Goal: Task Accomplishment & Management: Manage account settings

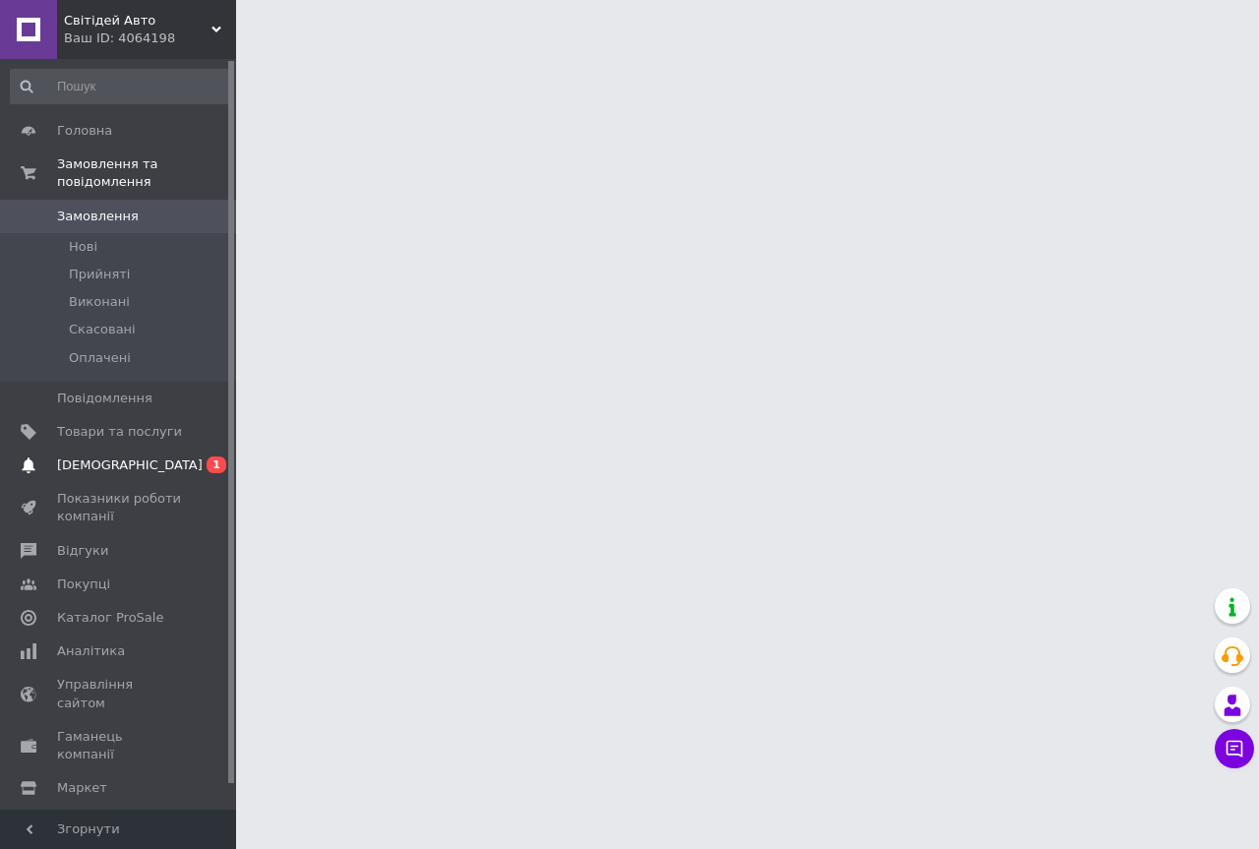
click at [73, 456] on span "[DEMOGRAPHIC_DATA]" at bounding box center [130, 465] width 146 height 18
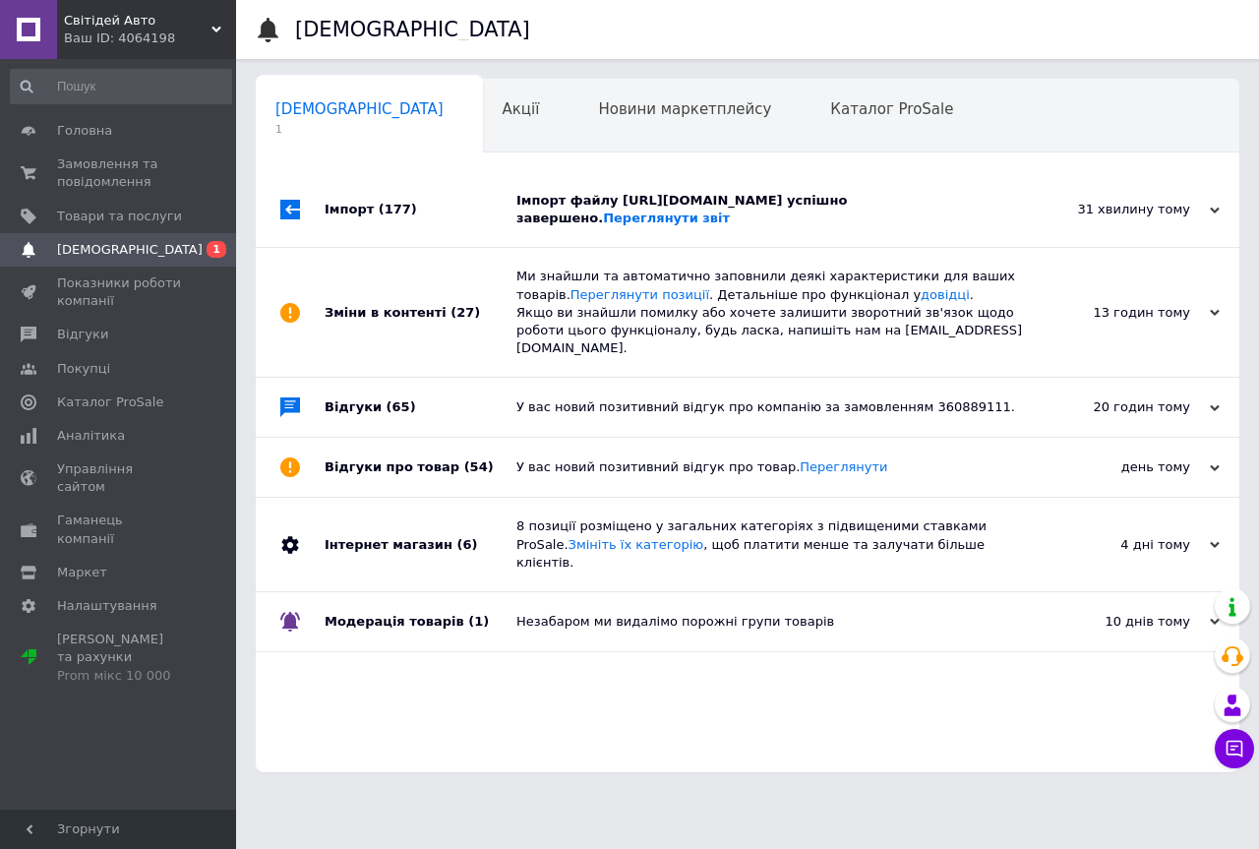
click at [418, 222] on div "Імпорт (177)" at bounding box center [420, 209] width 192 height 75
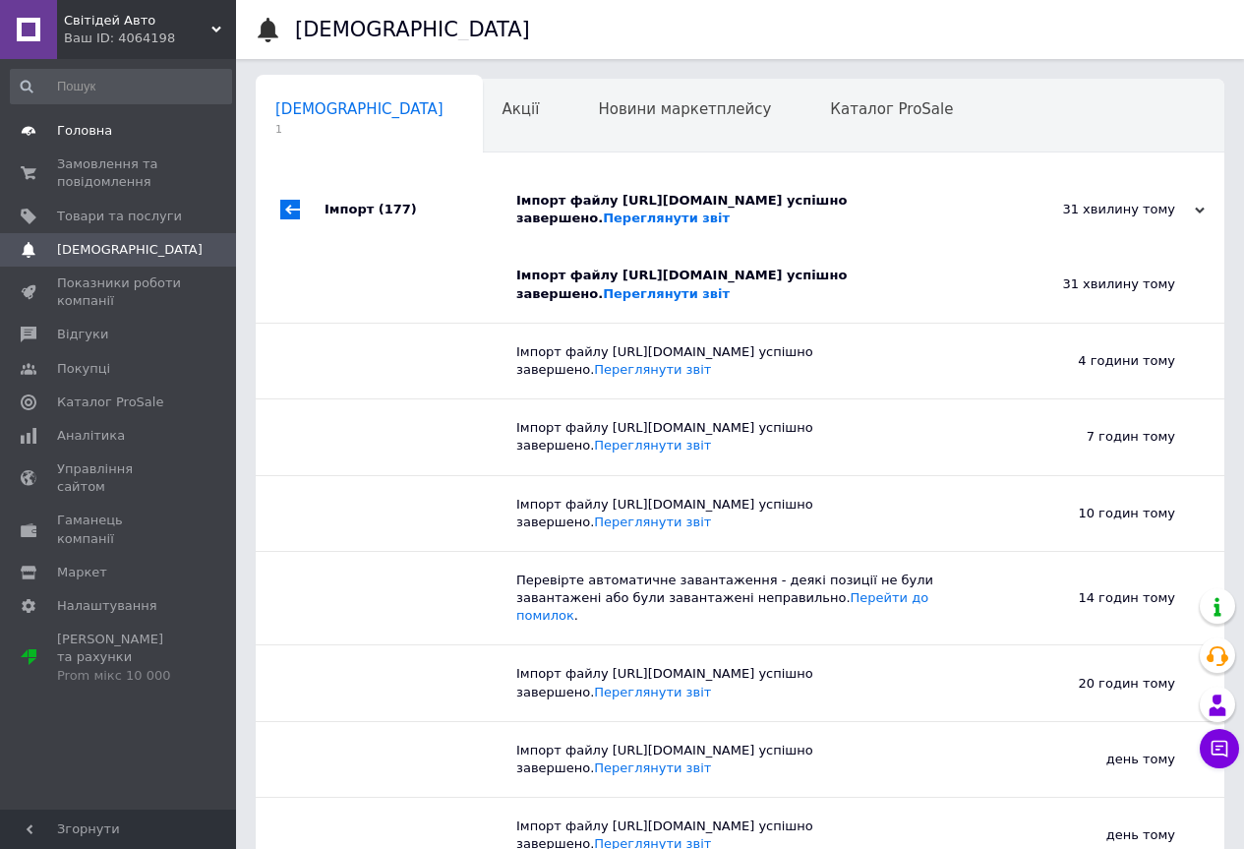
click at [92, 131] on span "Головна" at bounding box center [84, 131] width 55 height 18
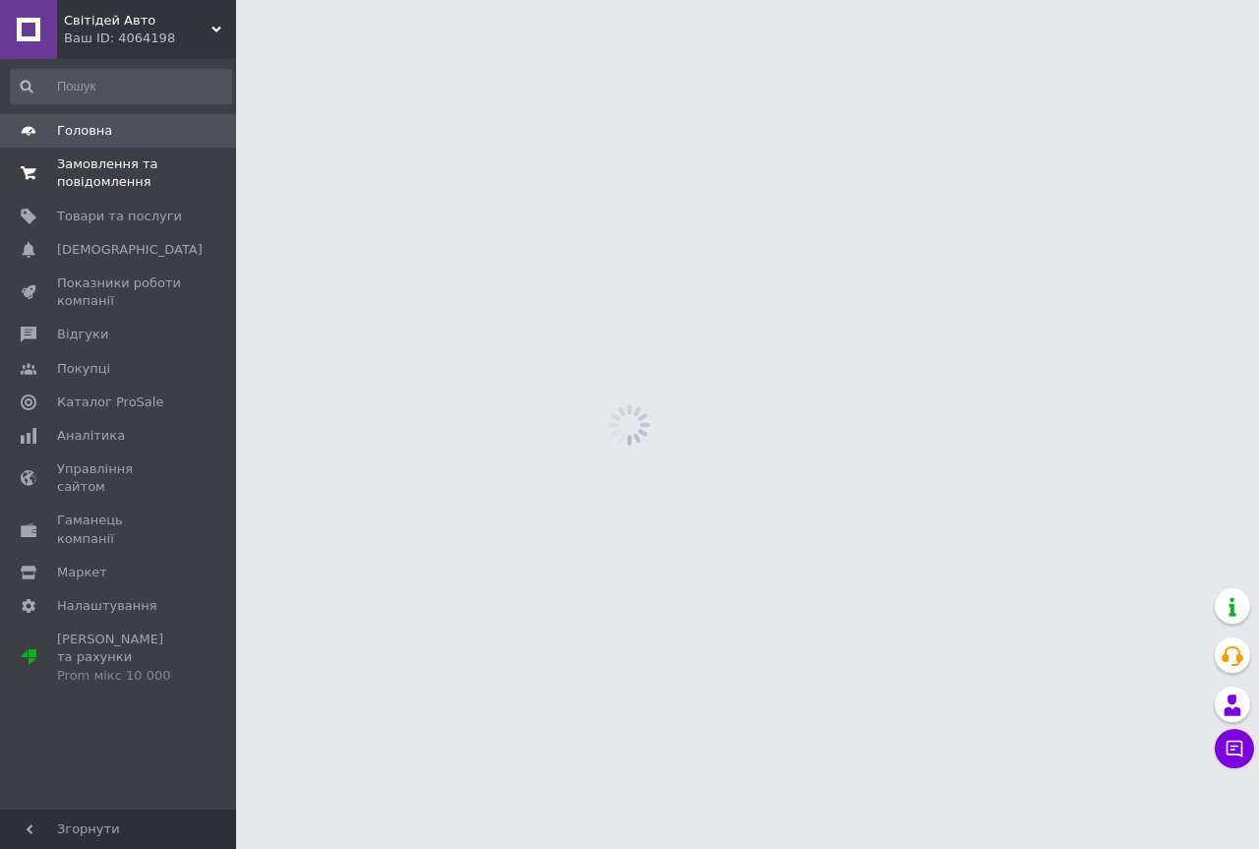
click at [113, 167] on span "Замовлення та повідомлення" at bounding box center [119, 172] width 125 height 35
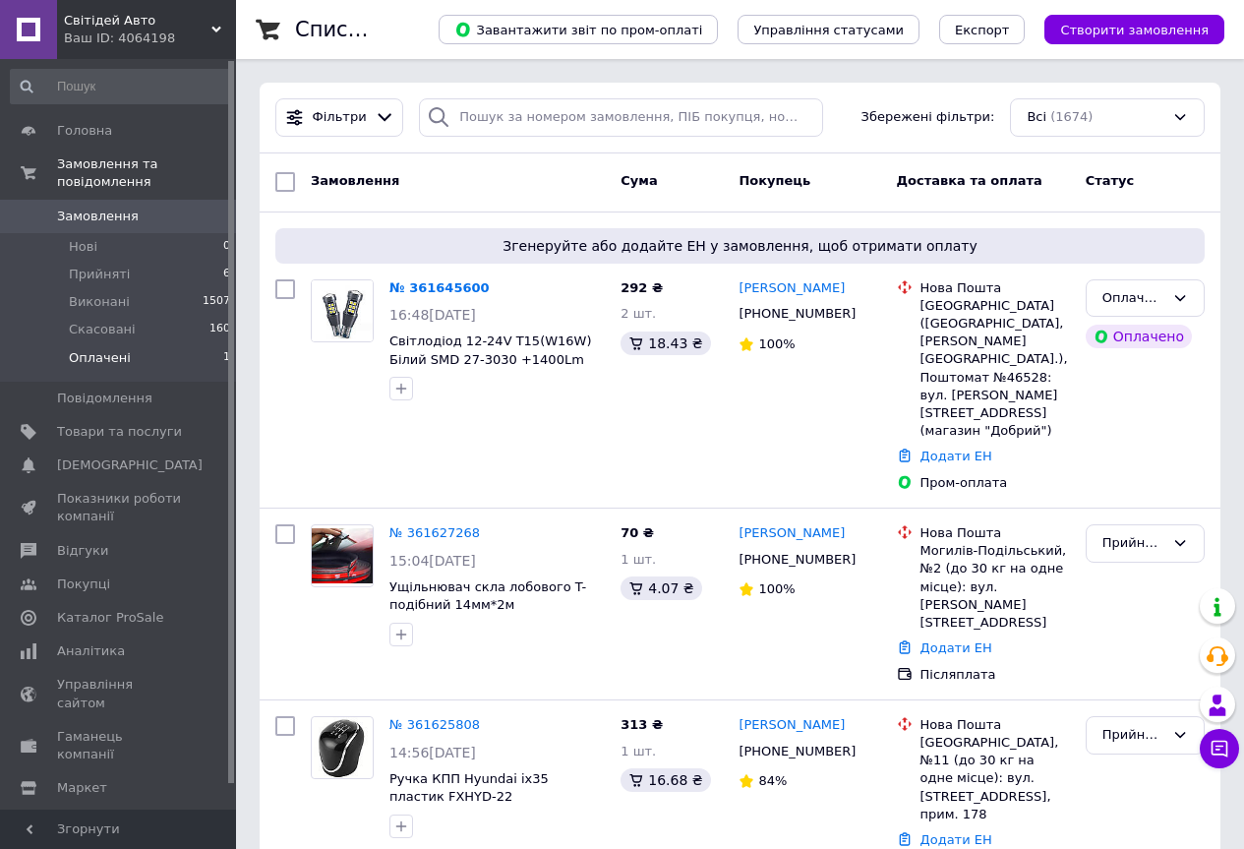
click at [165, 344] on li "Оплачені 1" at bounding box center [121, 362] width 242 height 37
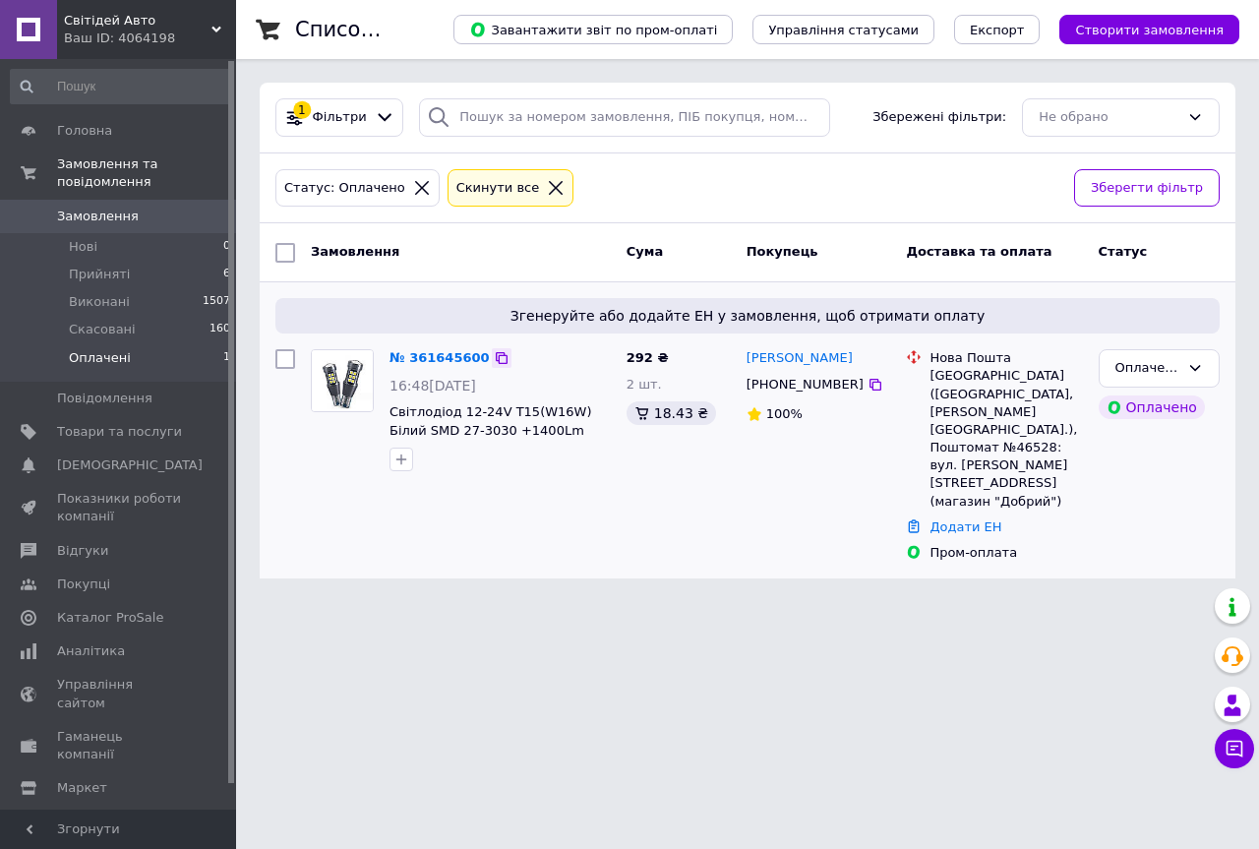
click at [494, 357] on icon at bounding box center [502, 358] width 16 height 16
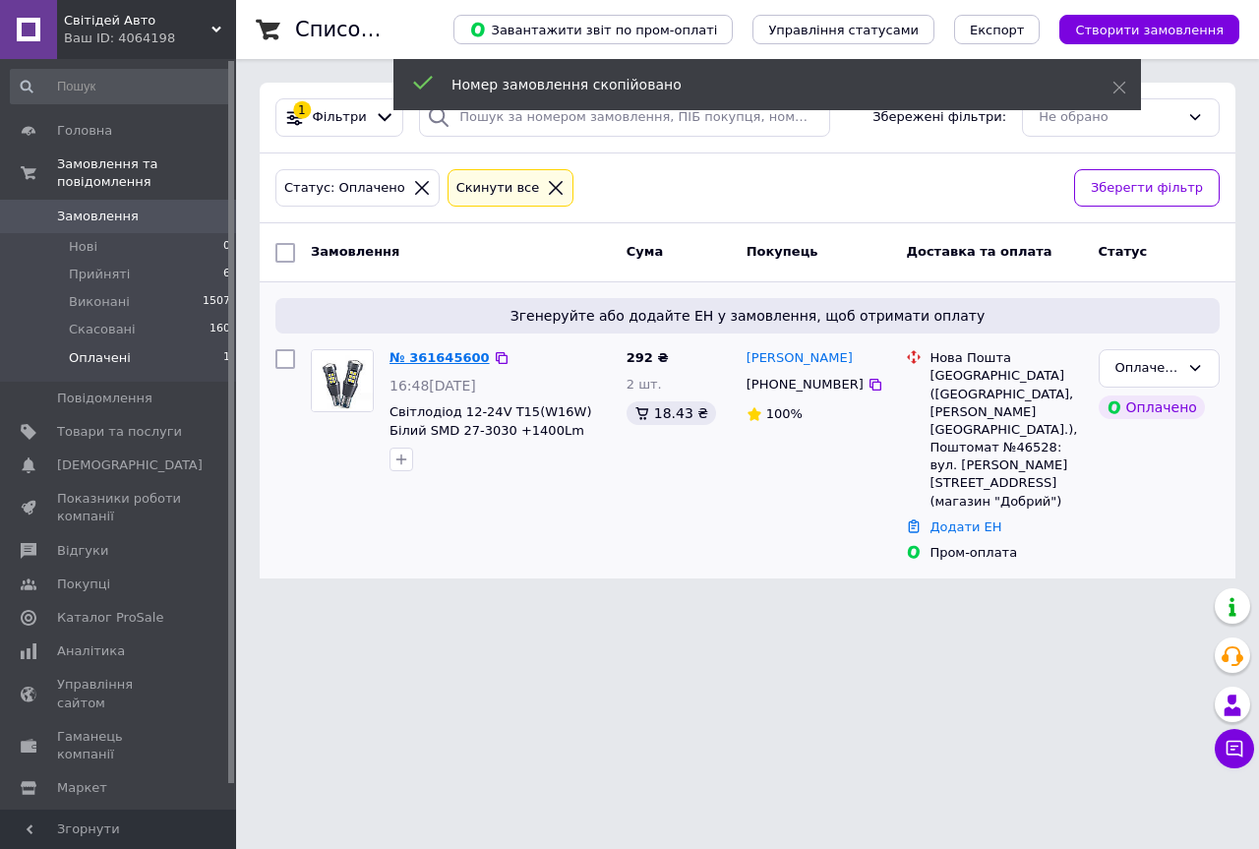
click at [457, 354] on link "№ 361645600" at bounding box center [439, 357] width 100 height 15
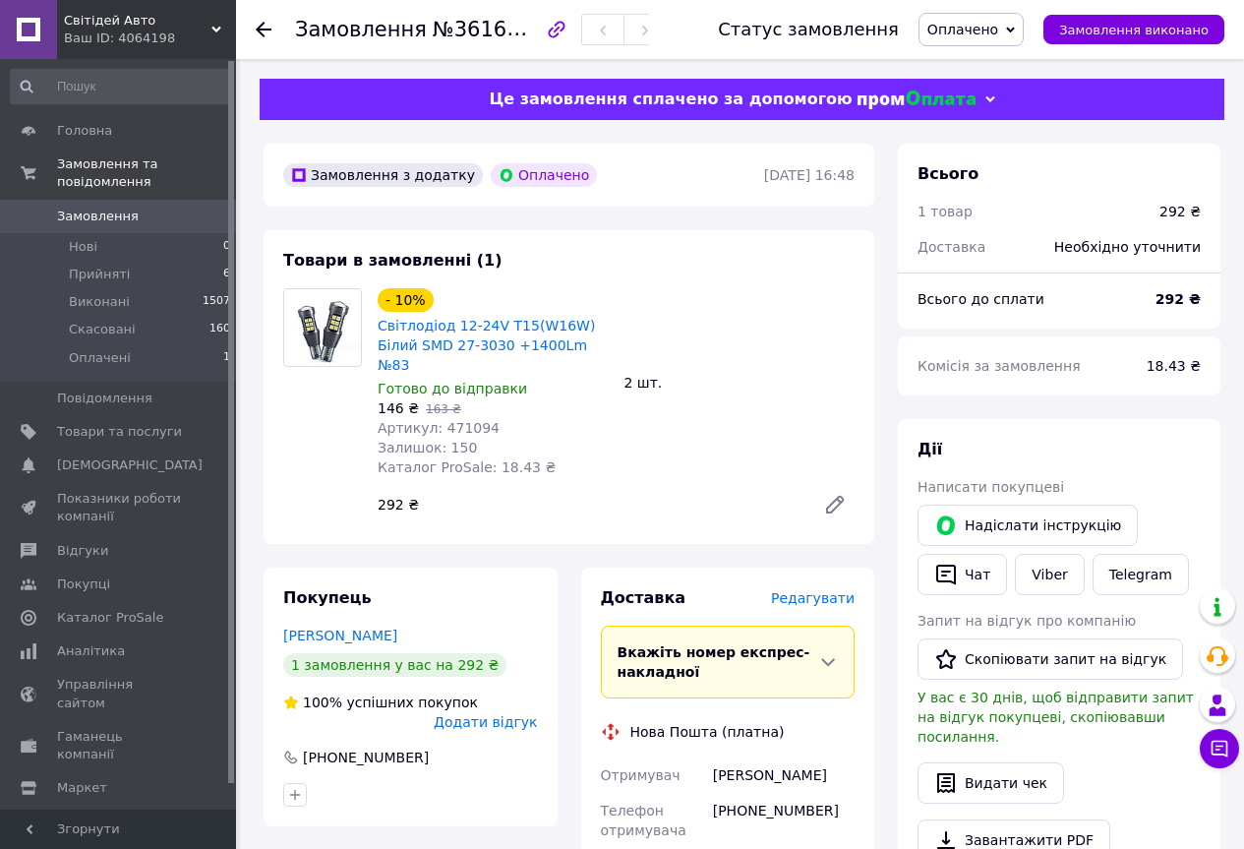
click at [1023, 29] on span "Оплачено" at bounding box center [970, 29] width 105 height 33
click at [983, 67] on li "Прийнято" at bounding box center [970, 68] width 103 height 29
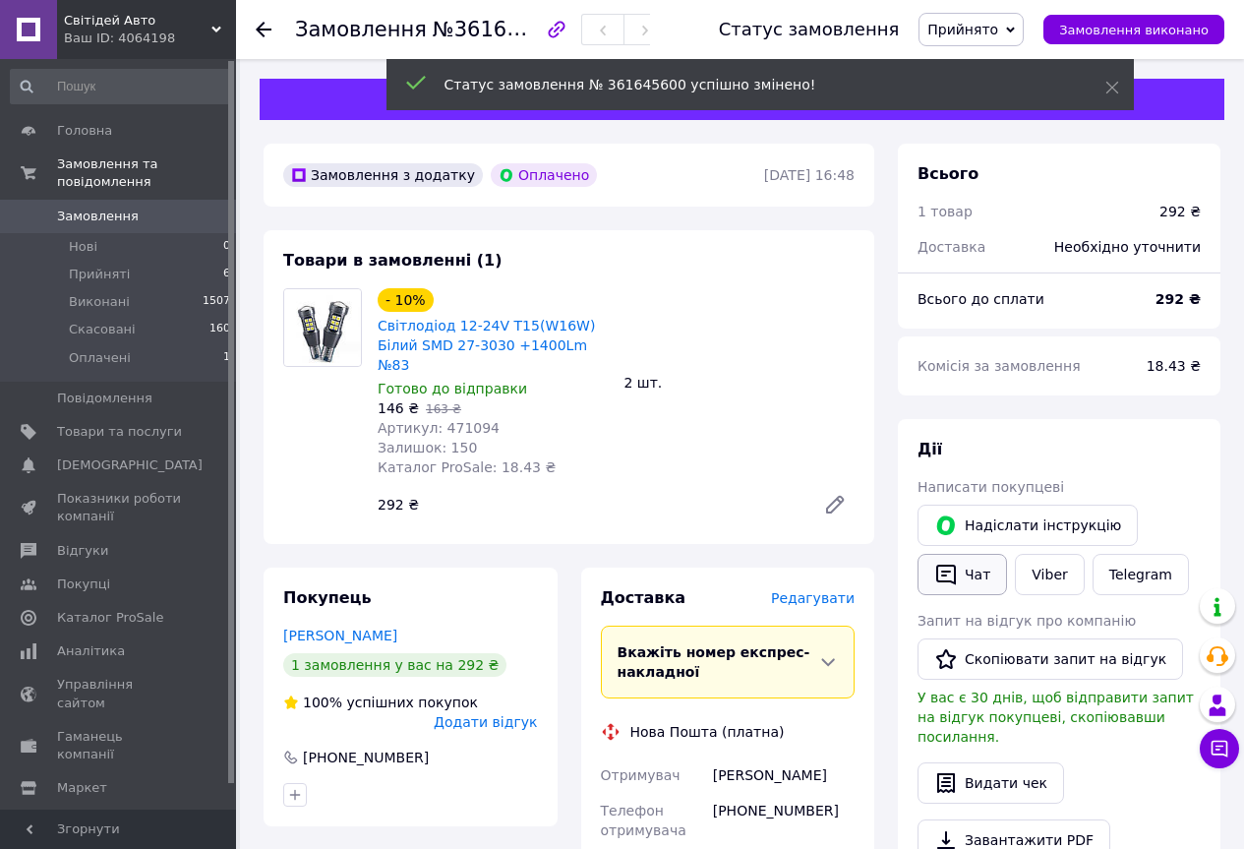
click at [979, 575] on button "Чат" at bounding box center [961, 574] width 89 height 41
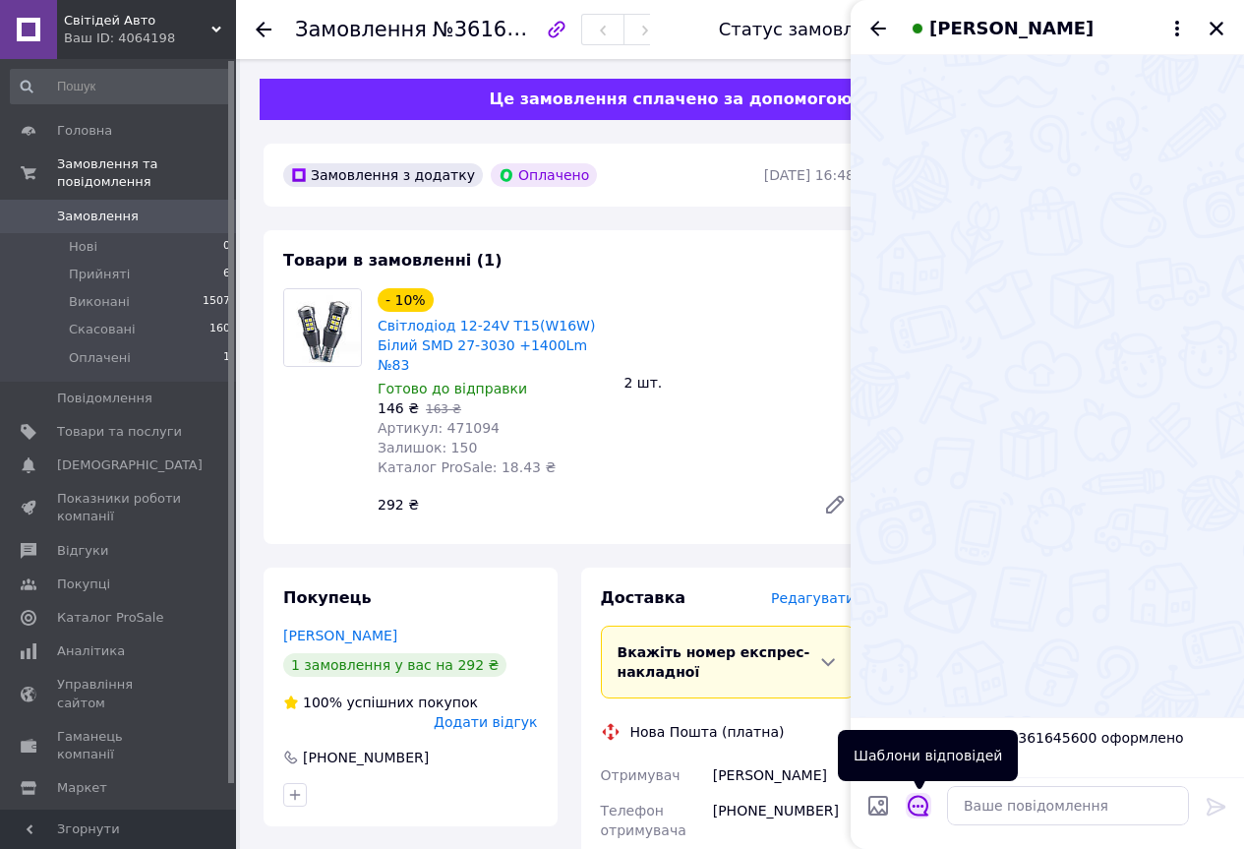
click at [920, 804] on icon "Відкрити шаблони відповідей" at bounding box center [919, 805] width 22 height 22
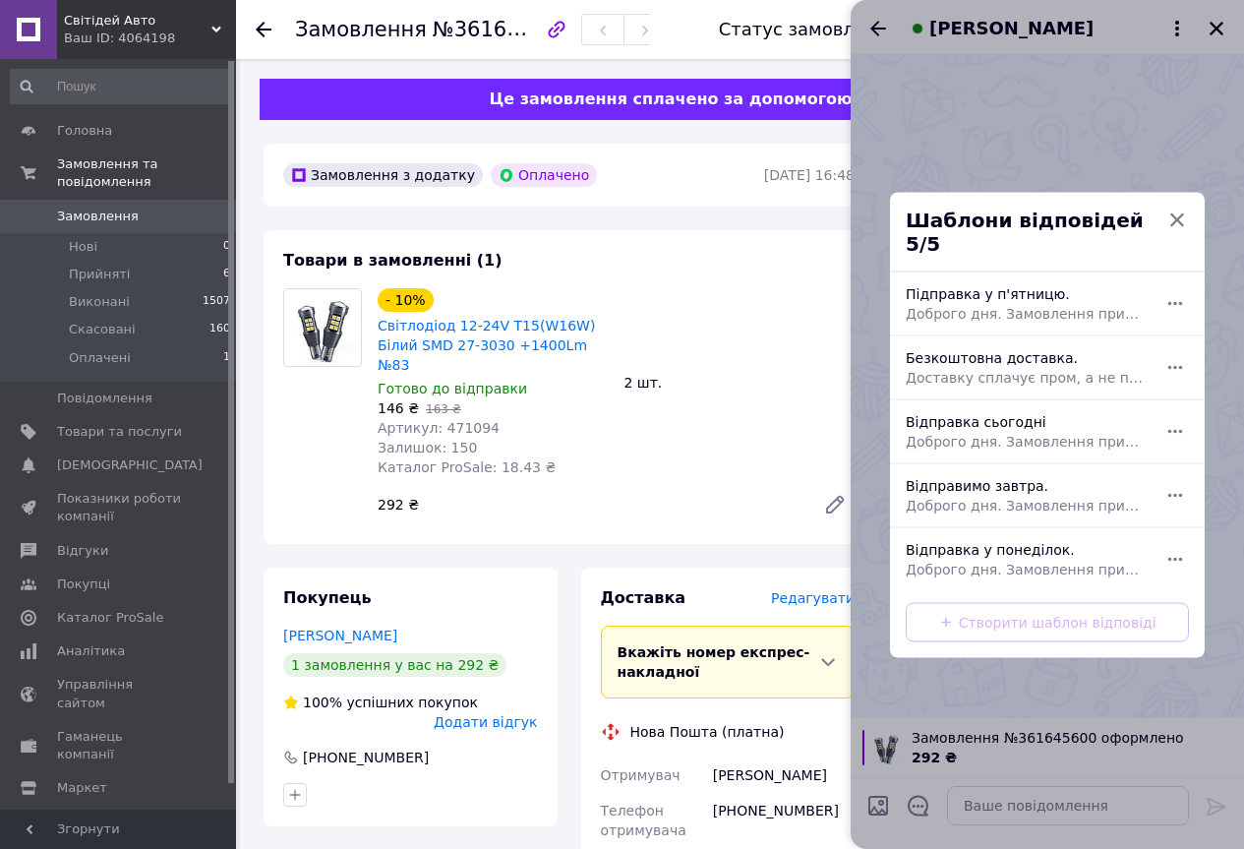
drag, startPoint x: 1021, startPoint y: 557, endPoint x: 1117, endPoint y: 734, distance: 202.4
click at [1022, 558] on span "Доброго дня. Замовлення прийнято в роботу. Відправка у понеділок." at bounding box center [1026, 568] width 240 height 20
type textarea "Доброго дня. Замовлення прийнято в роботу. Відправка у понеділок."
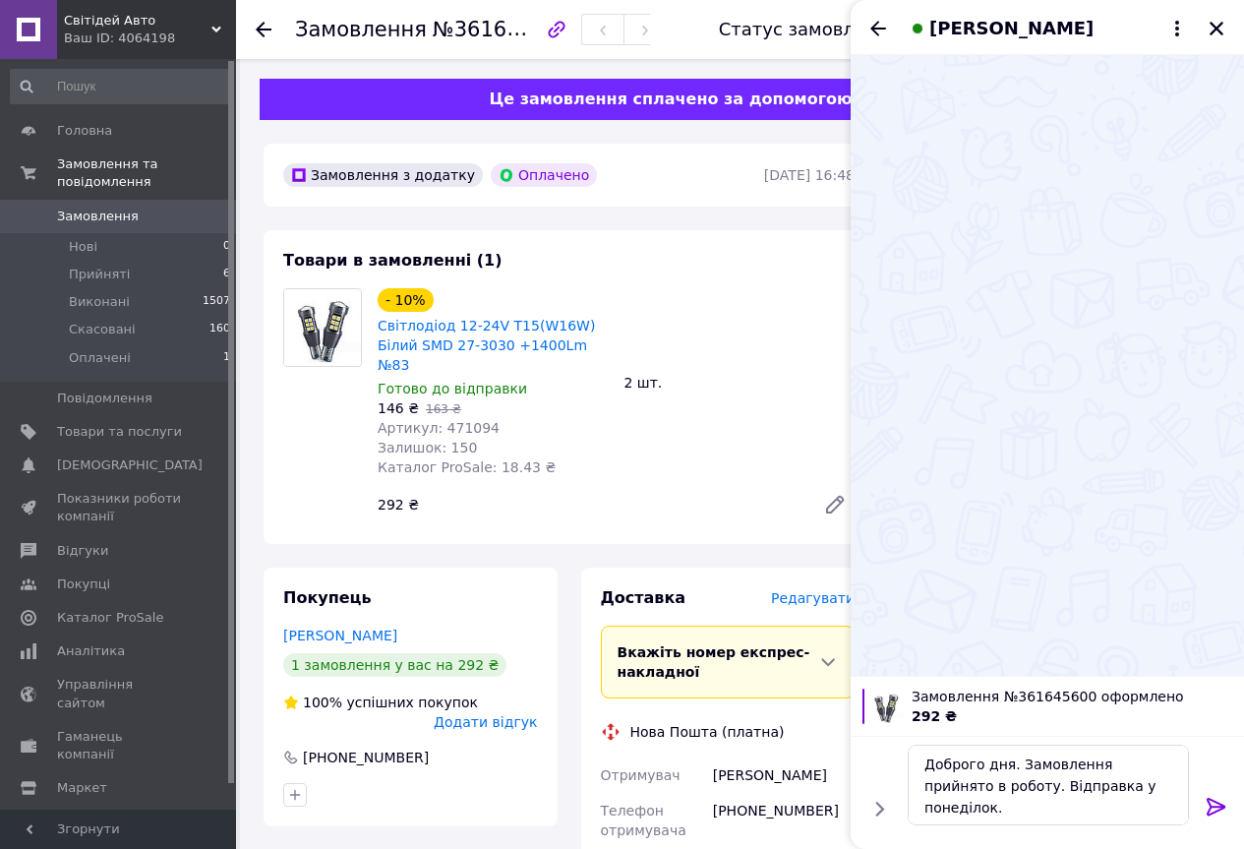
click at [1209, 810] on icon at bounding box center [1215, 806] width 19 height 18
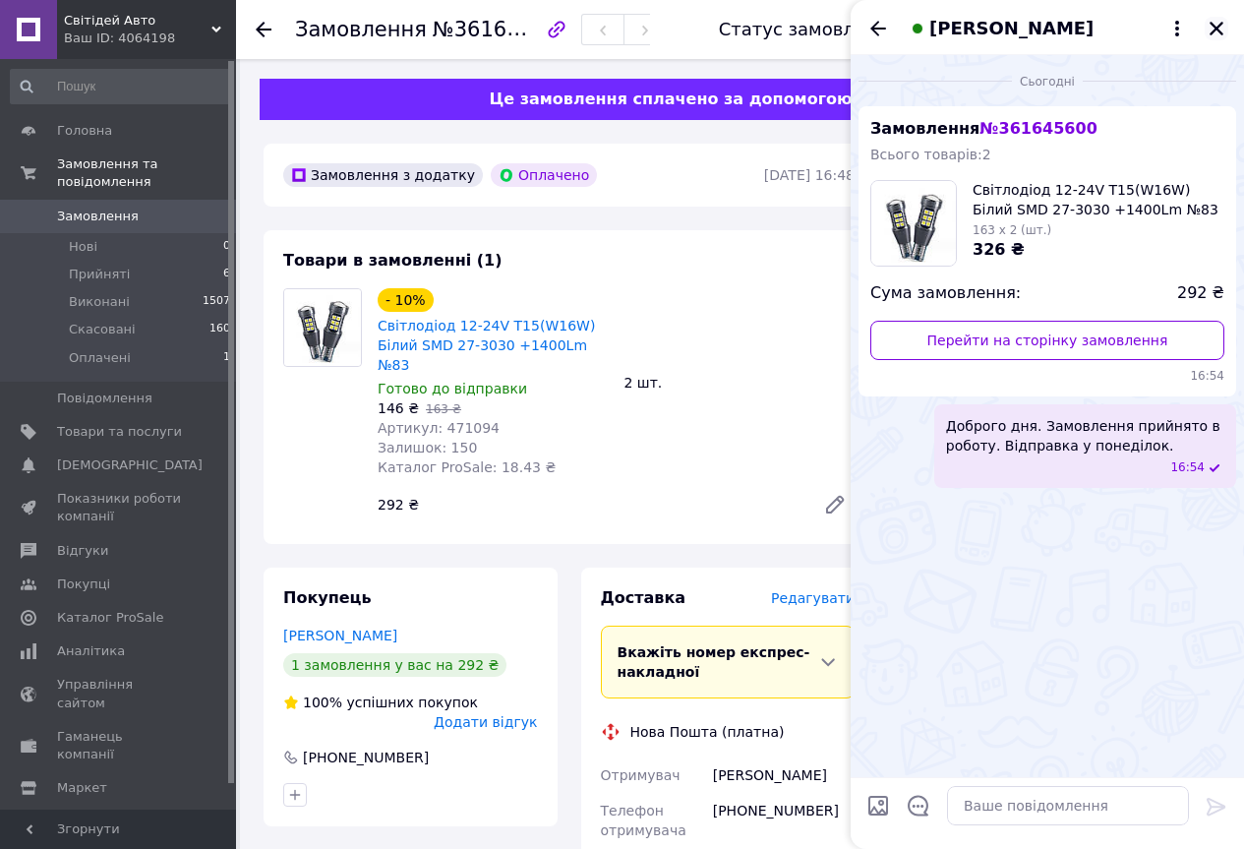
click at [1222, 29] on icon "Закрити" at bounding box center [1216, 29] width 18 height 18
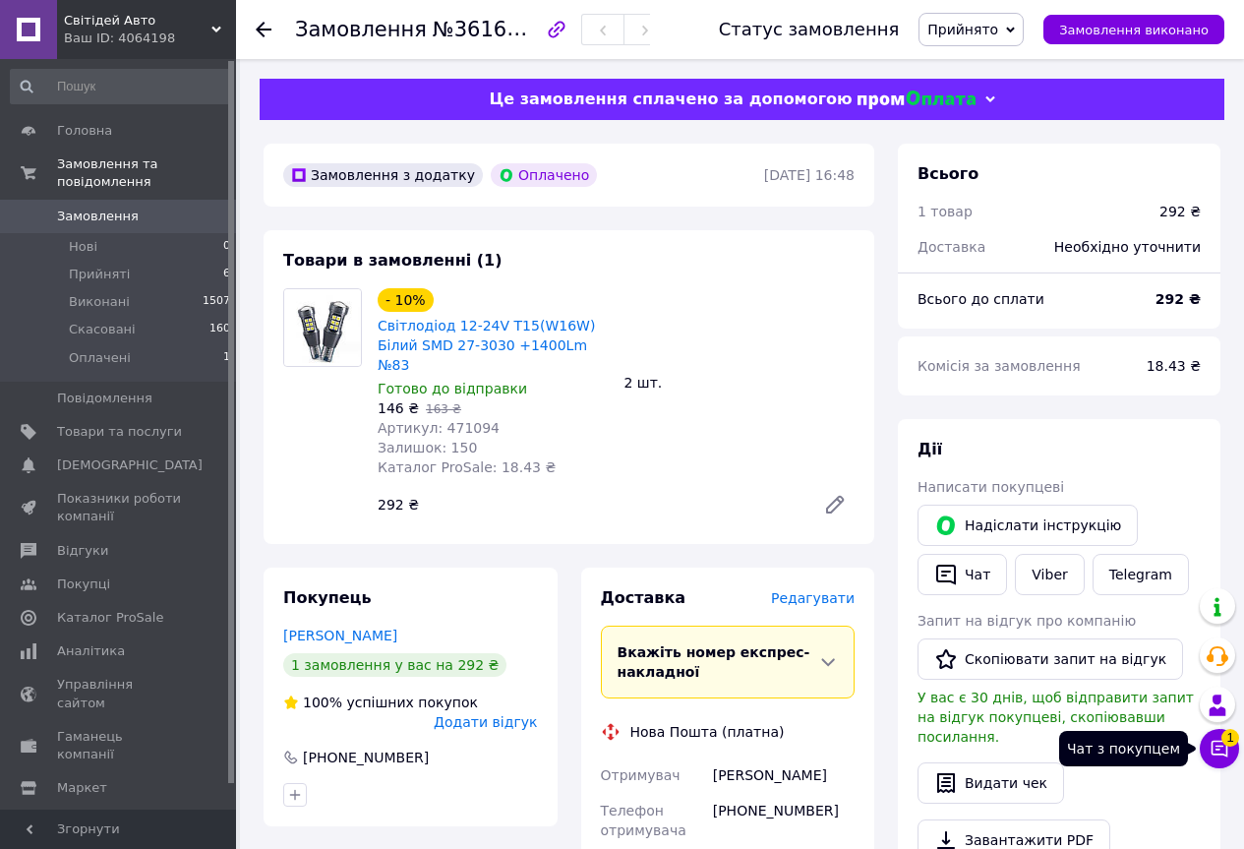
click at [1217, 747] on icon at bounding box center [1219, 748] width 20 height 20
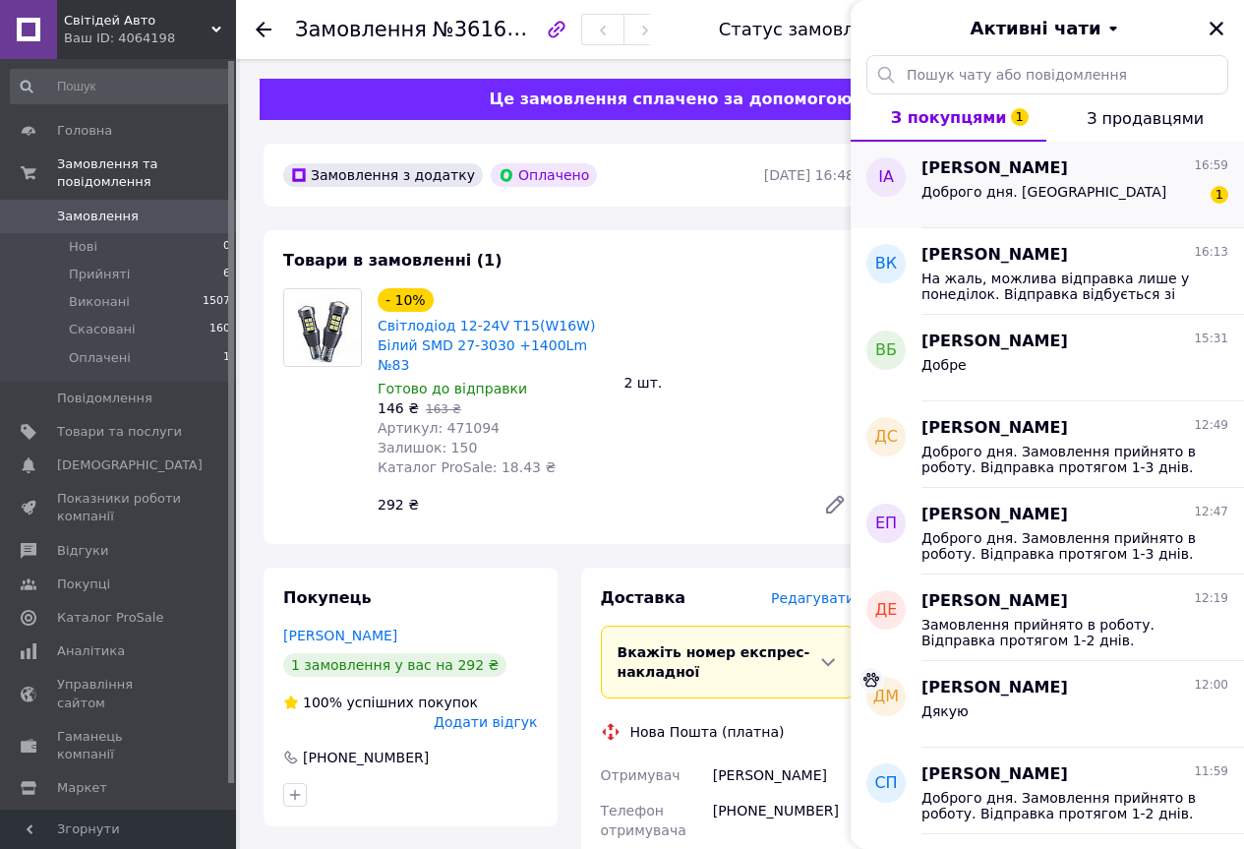
click at [1139, 163] on div "[PERSON_NAME] 16:59" at bounding box center [1074, 168] width 307 height 23
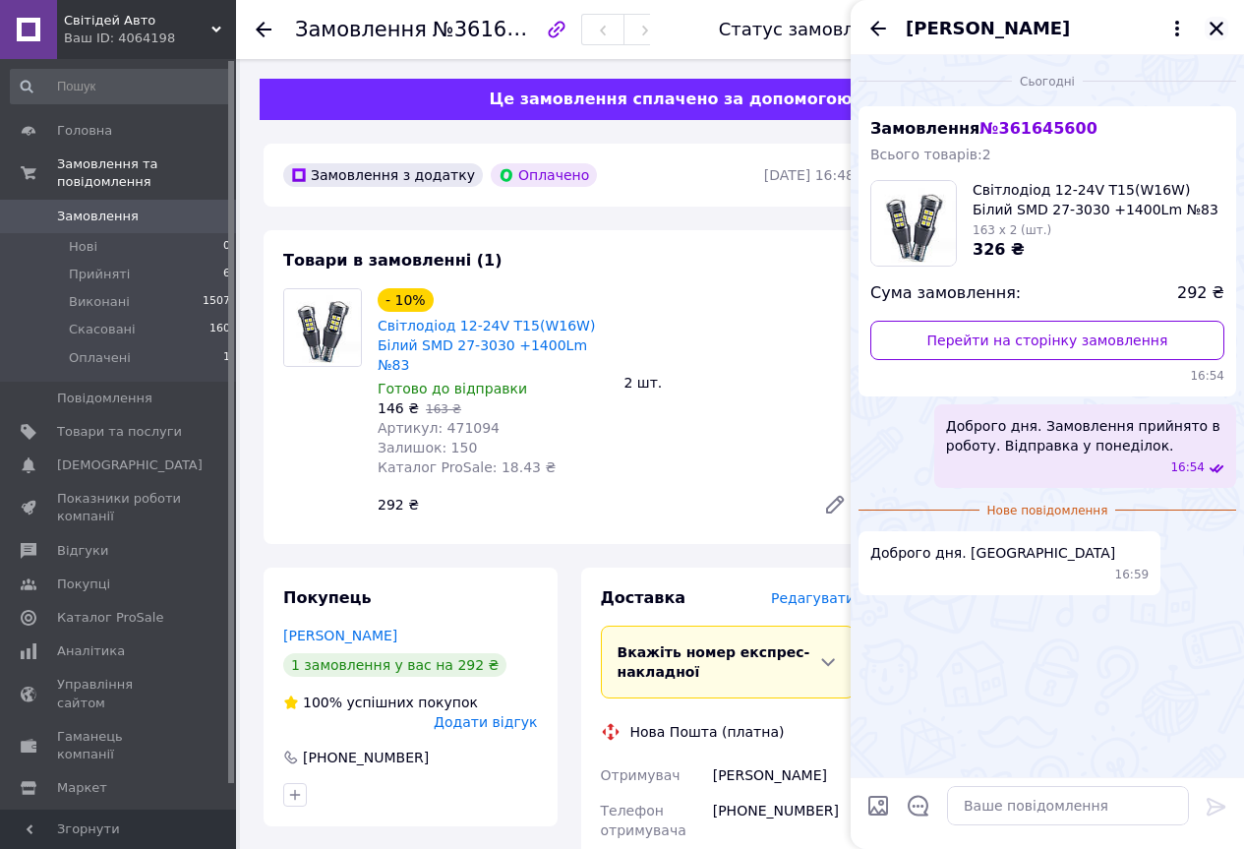
click at [1218, 33] on icon "Закрити" at bounding box center [1216, 29] width 18 height 18
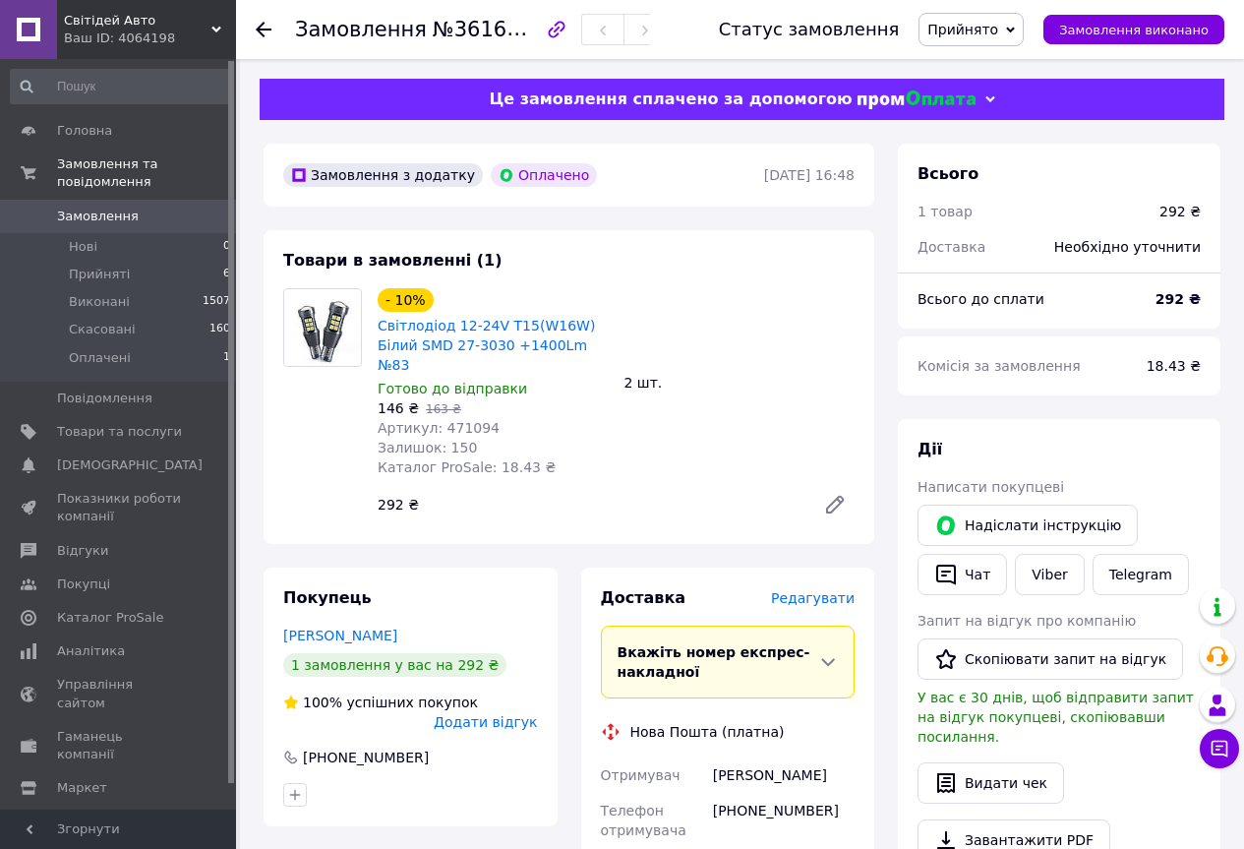
click at [92, 39] on div "Ваш ID: 4064198" at bounding box center [150, 38] width 172 height 18
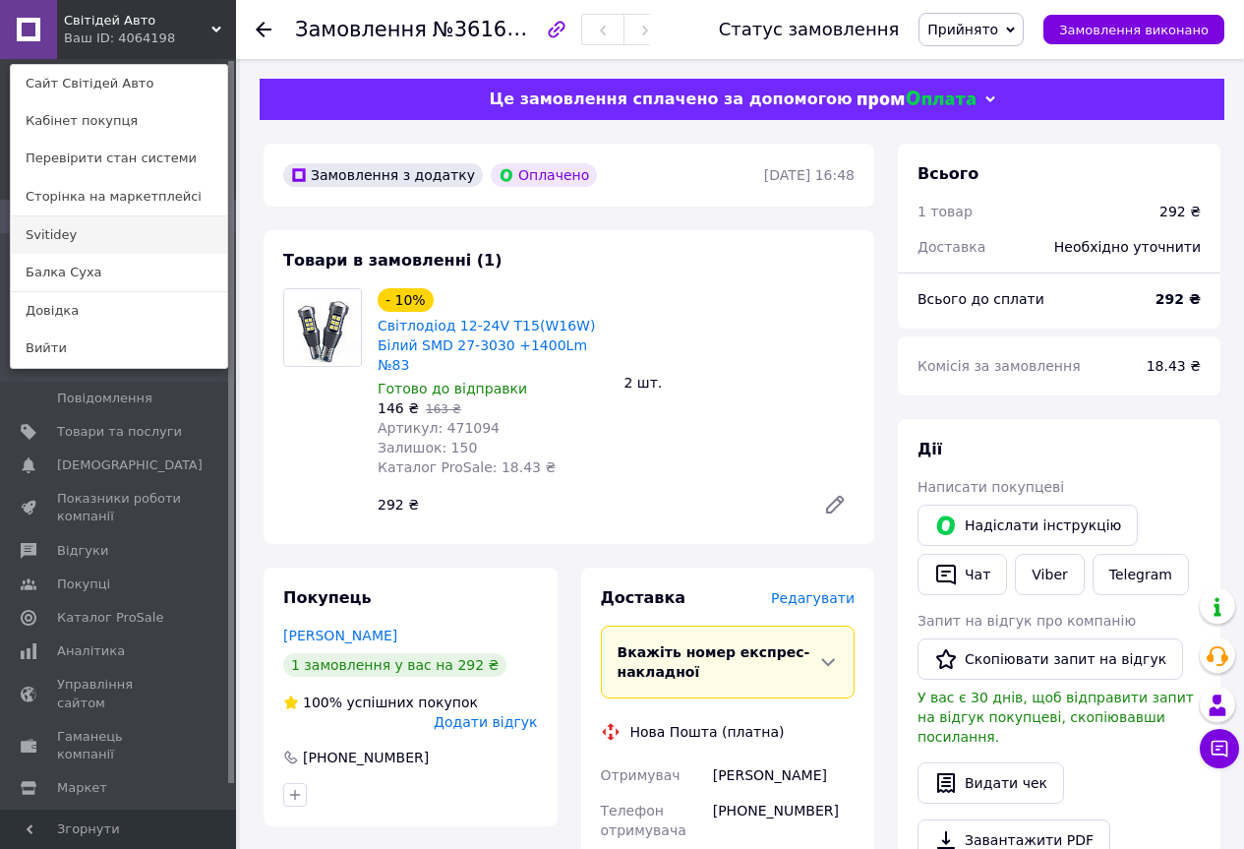
click at [102, 226] on link "Svitidey" at bounding box center [119, 234] width 216 height 37
